Goal: Transaction & Acquisition: Purchase product/service

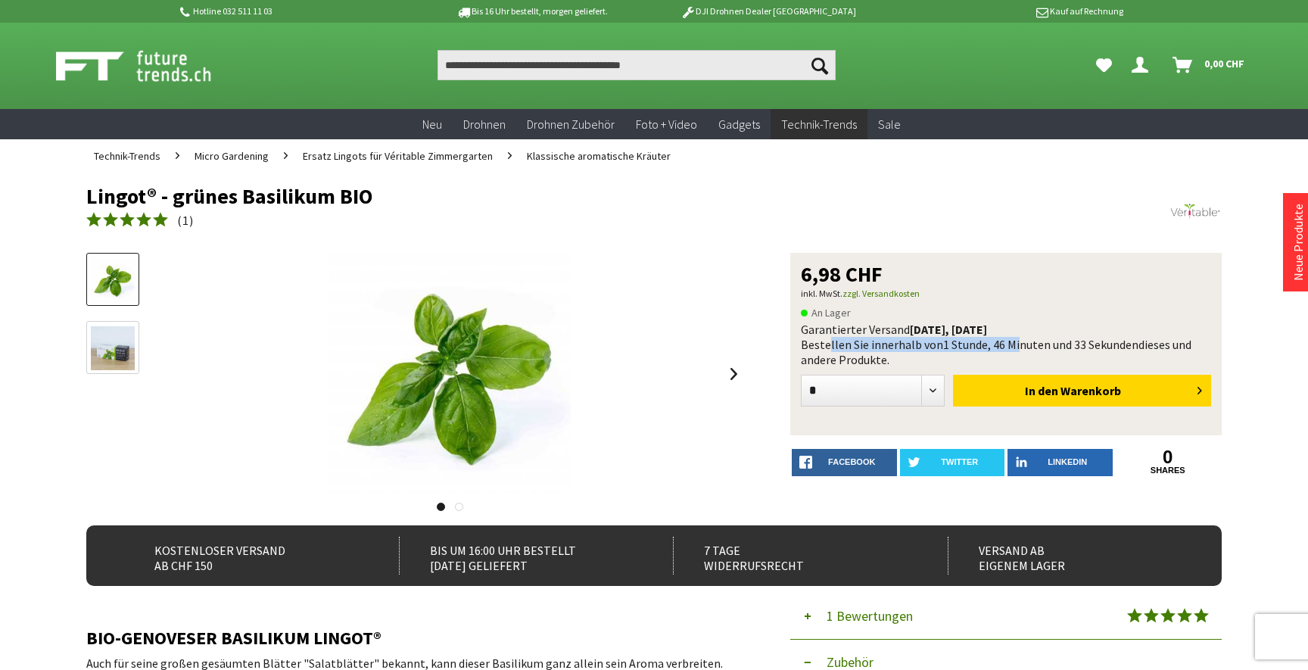
drag, startPoint x: 828, startPoint y: 351, endPoint x: 1018, endPoint y: 349, distance: 190.8
click at [1018, 349] on div "Garantierter Versand heute, 11.08.2025 Bestellen Sie innerhalb von 1 Stunde, 46…" at bounding box center [1006, 344] width 410 height 45
click at [1018, 349] on span "1 Stunde, 46 Minuten und 32 Sekunden" at bounding box center [1040, 344] width 195 height 15
drag, startPoint x: 856, startPoint y: 322, endPoint x: 999, endPoint y: 329, distance: 143.3
click at [999, 329] on div "Garantierter Versand heute, 11.08.2025 Bestellen Sie innerhalb von 1 Stunde, 46…" at bounding box center [1006, 344] width 410 height 45
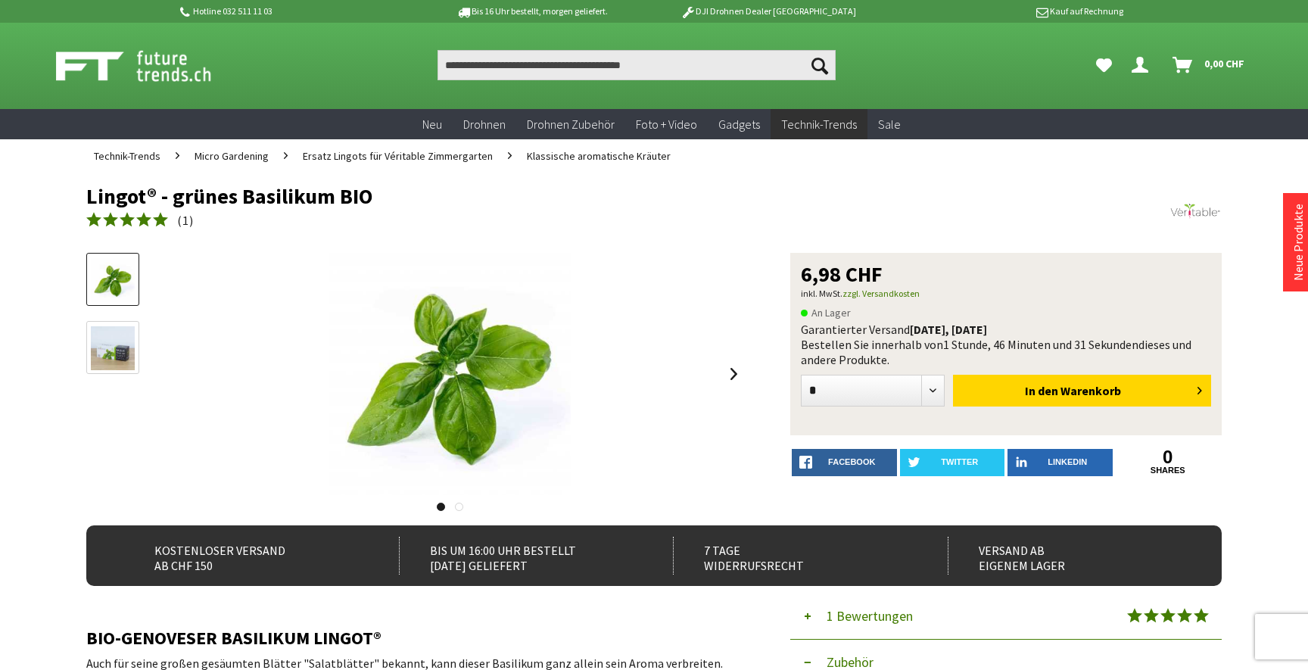
click at [987, 329] on b "heute, 11.08.2025" at bounding box center [948, 329] width 77 height 15
click at [1195, 220] on img at bounding box center [1195, 211] width 53 height 53
click at [871, 298] on link "zzgl. Versandkosten" at bounding box center [881, 293] width 77 height 11
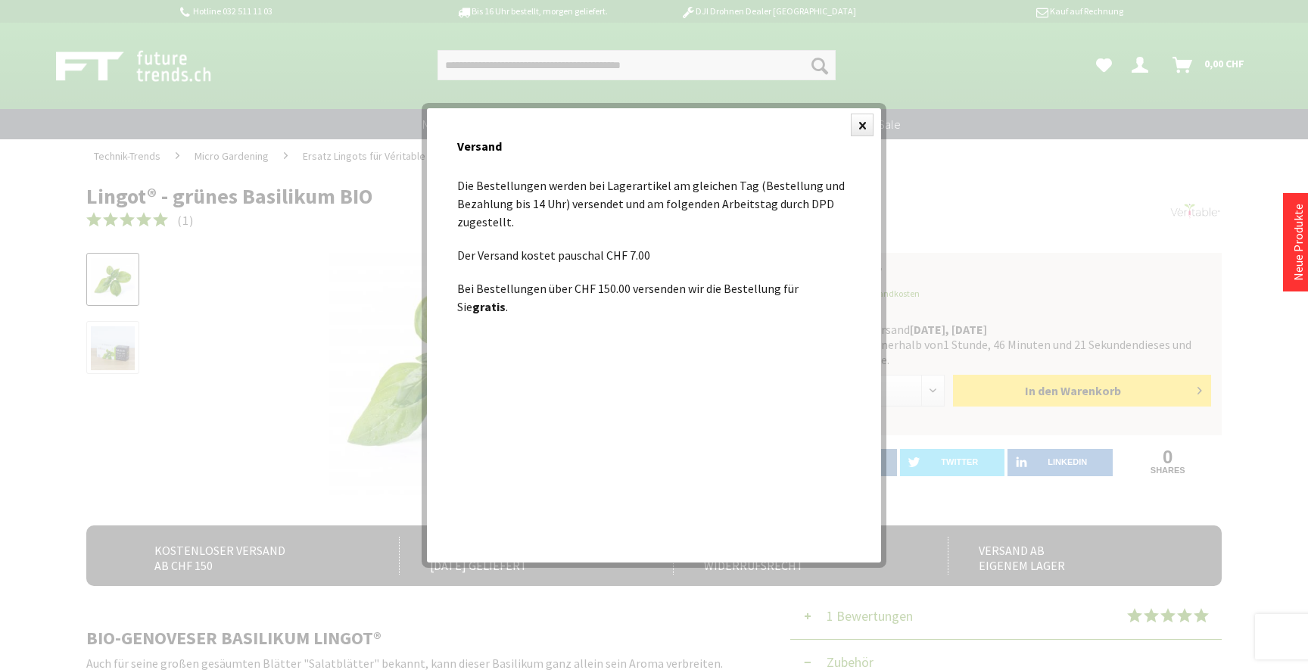
click at [969, 243] on div at bounding box center [654, 335] width 1308 height 670
